Goal: Information Seeking & Learning: Check status

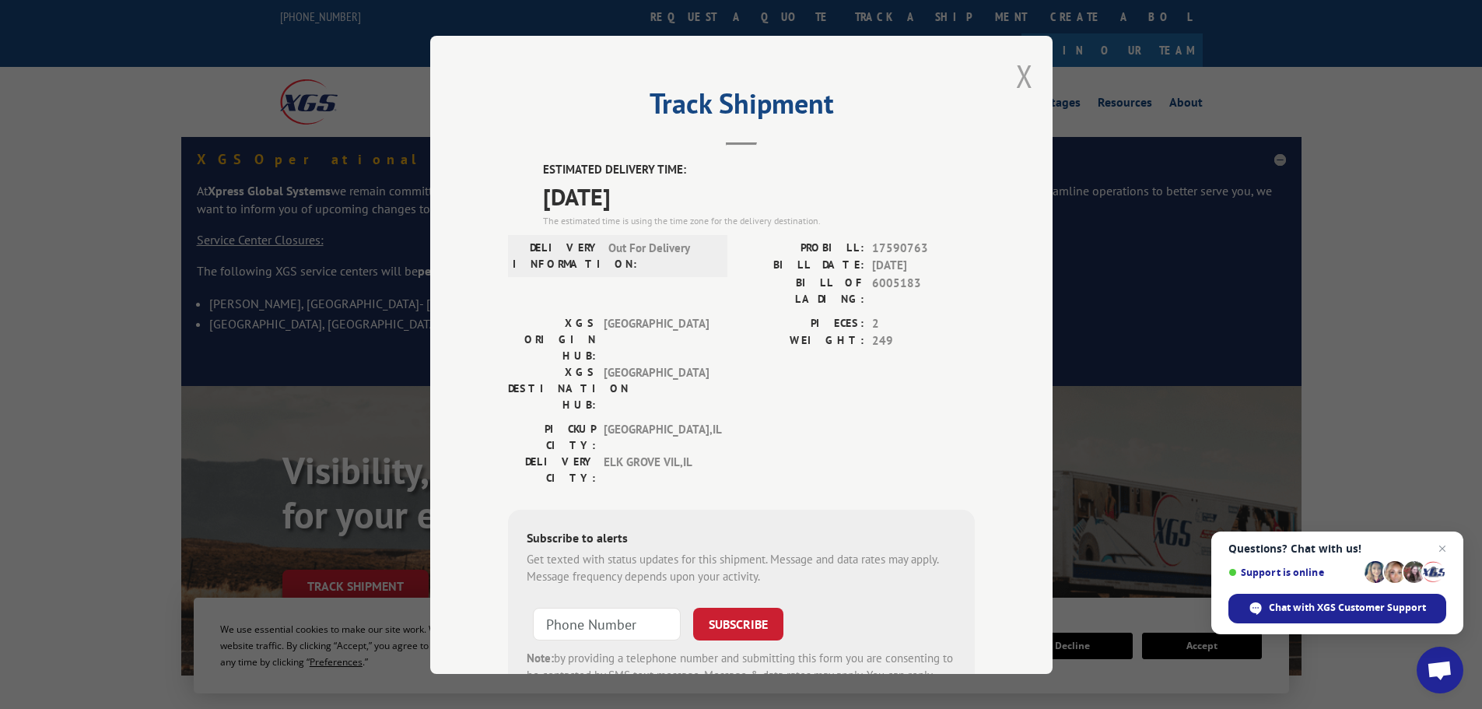
click at [1018, 86] on button "Close modal" at bounding box center [1024, 75] width 17 height 41
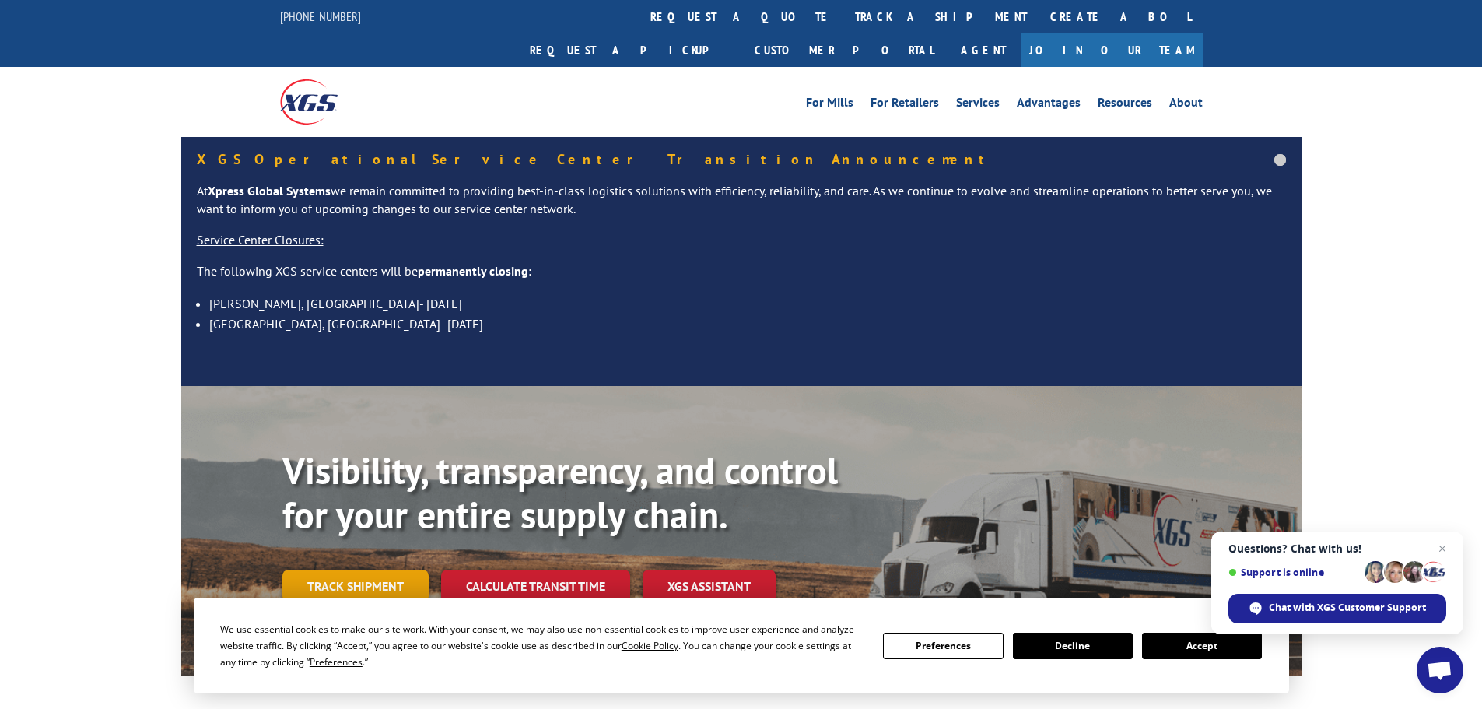
click at [383, 570] on link "Track shipment" at bounding box center [355, 586] width 146 height 33
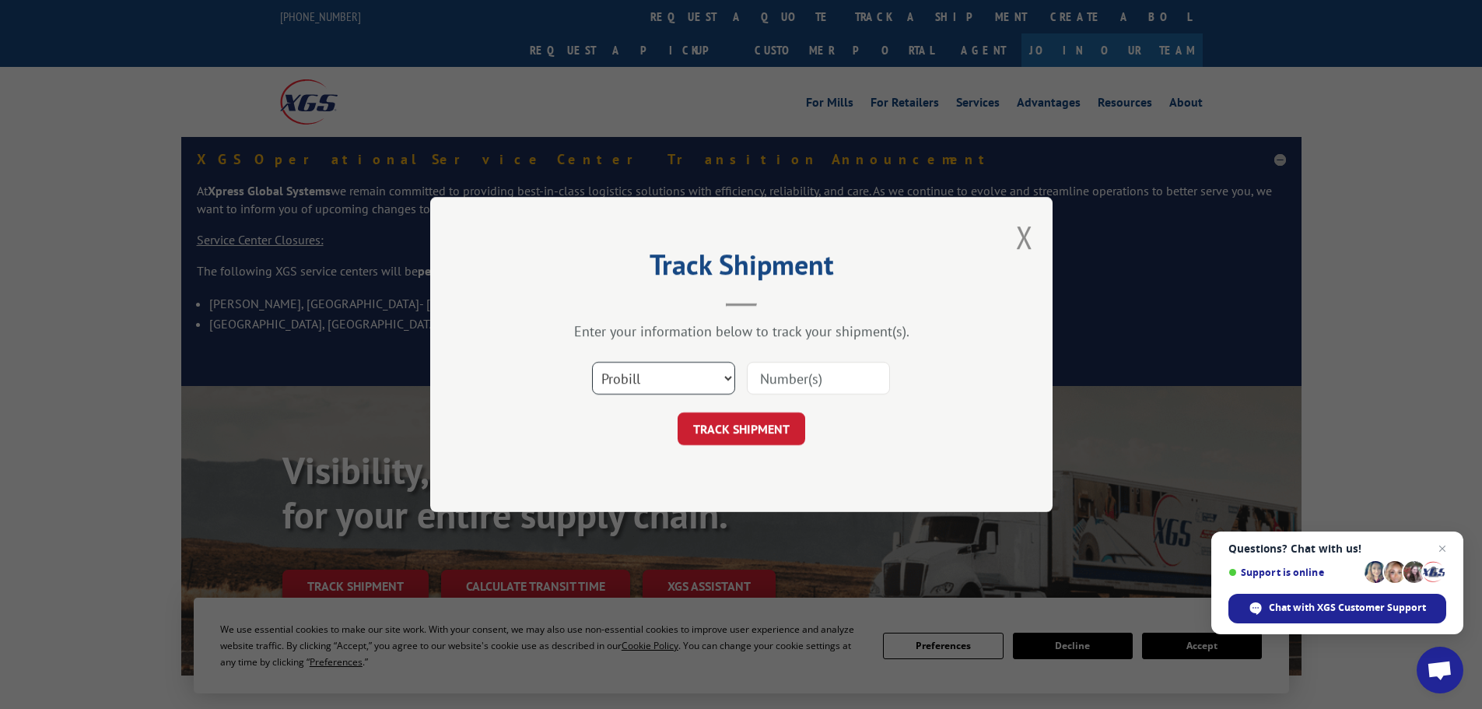
click at [678, 373] on select "Select category... Probill BOL PO" at bounding box center [663, 378] width 143 height 33
select select "bol"
click at [592, 362] on select "Select category... Probill BOL PO" at bounding box center [663, 378] width 143 height 33
click at [801, 374] on input at bounding box center [818, 378] width 143 height 33
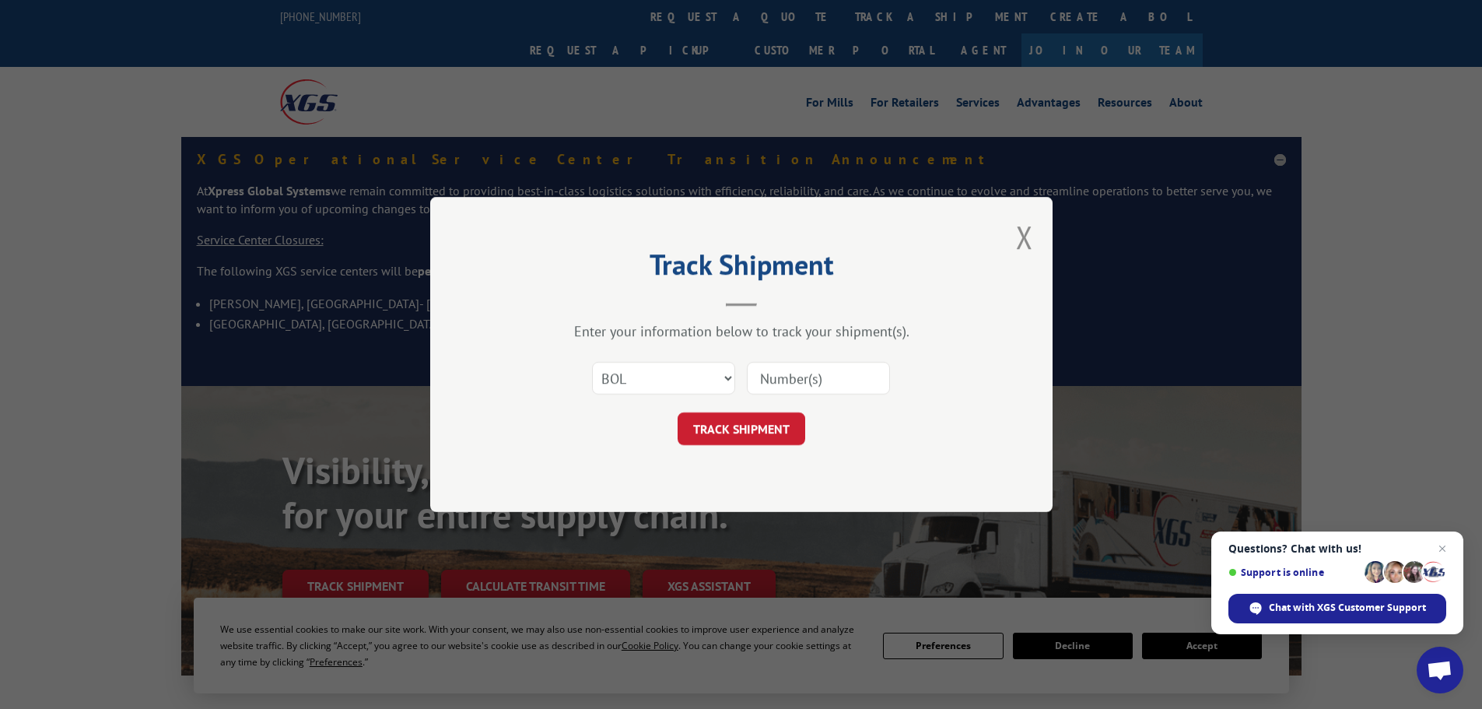
paste input "440950"
type input "440950"
click at [772, 435] on button "TRACK SHIPMENT" at bounding box center [742, 428] width 128 height 33
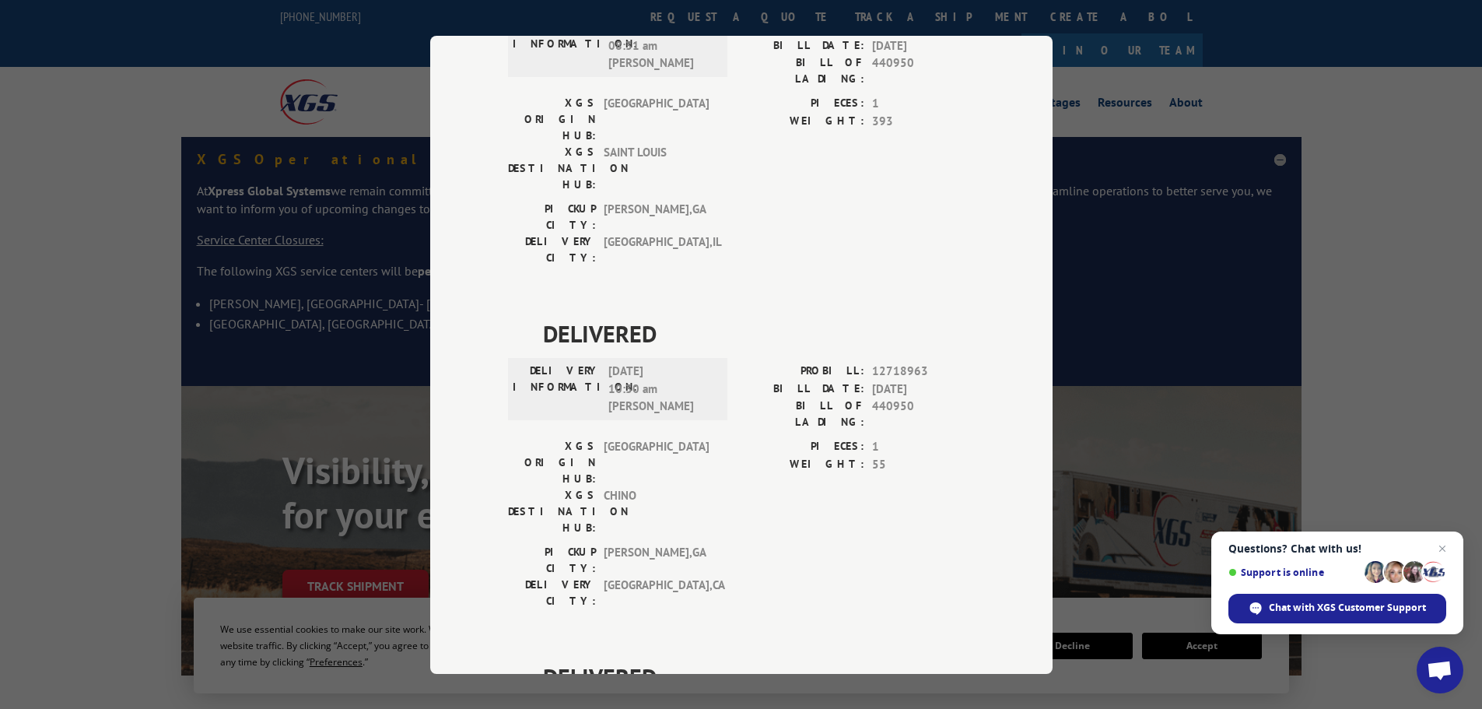
scroll to position [1356, 0]
